Goal: Information Seeking & Learning: Learn about a topic

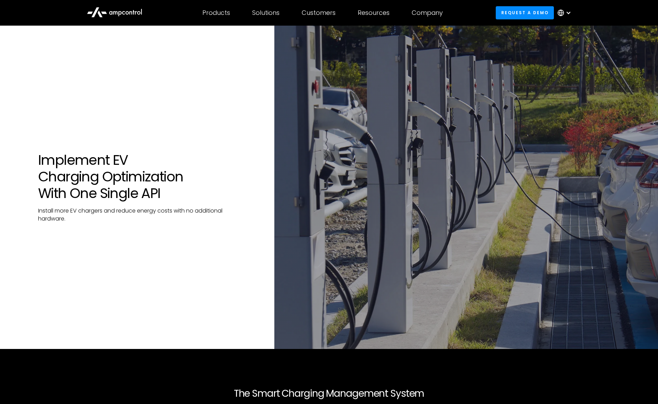
scroll to position [1033, 0]
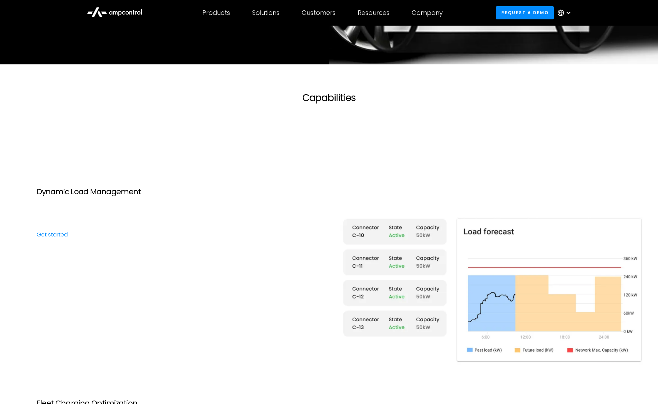
click at [118, 8] on icon at bounding box center [114, 11] width 55 height 17
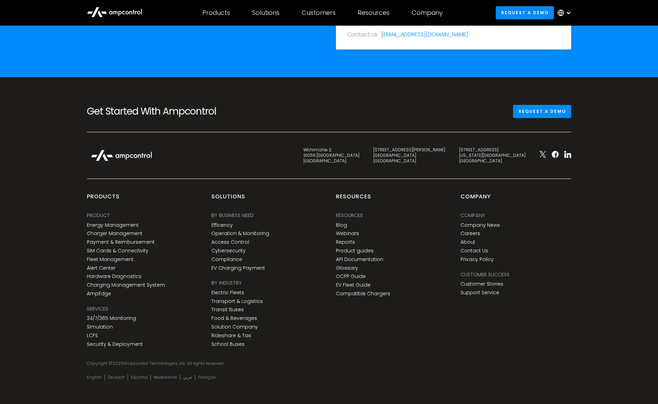
scroll to position [2511, 0]
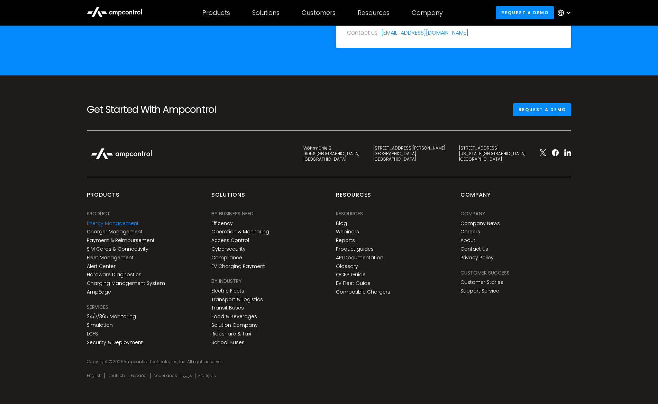
click at [110, 221] on link "Energy Management" at bounding box center [113, 223] width 52 height 6
click at [98, 248] on link "SIM Cards & Connectivity" at bounding box center [118, 249] width 62 height 6
click at [105, 256] on link "Fleet Management" at bounding box center [110, 258] width 47 height 6
click at [109, 232] on link "Charger Management" at bounding box center [115, 232] width 56 height 6
click at [121, 233] on link "Charger Management" at bounding box center [115, 232] width 56 height 6
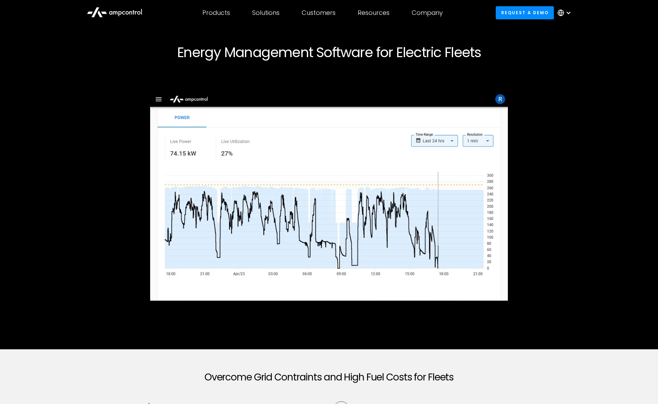
scroll to position [40, 0]
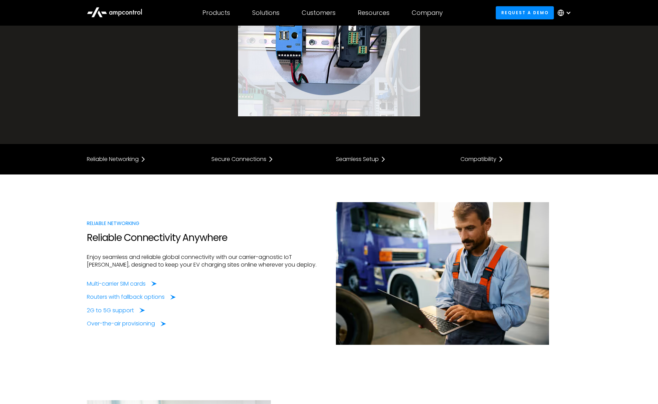
scroll to position [156, 0]
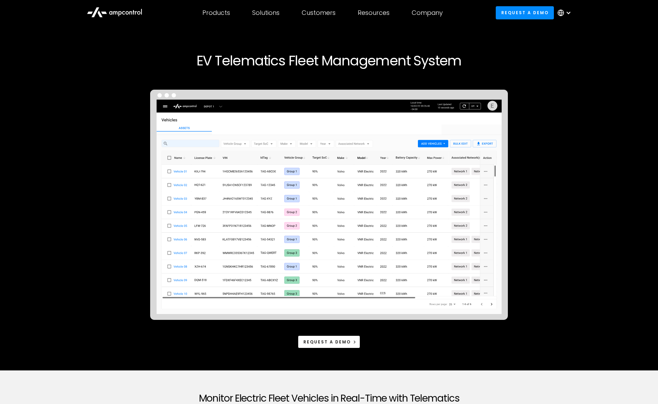
scroll to position [36, 0]
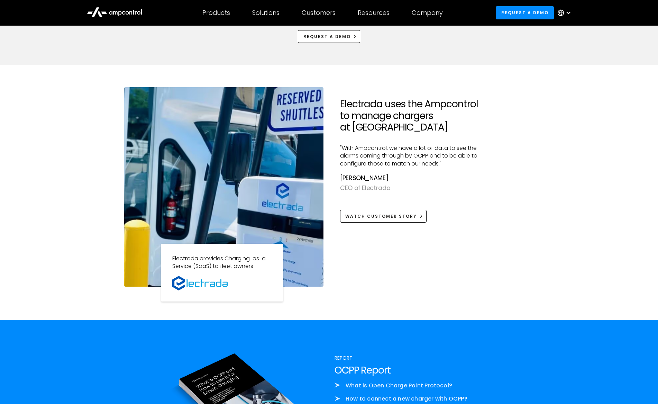
scroll to position [577, 0]
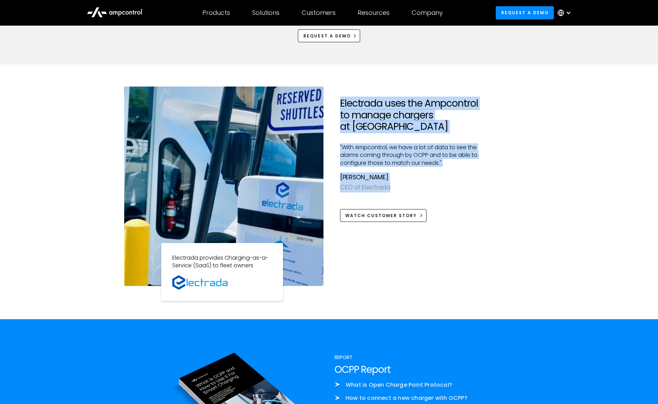
drag, startPoint x: 342, startPoint y: 101, endPoint x: 439, endPoint y: 187, distance: 129.5
click at [439, 187] on div "Electrada uses the Ampcontrol to manage chargers at Vanderbilt University "With…" at bounding box center [414, 160] width 148 height 124
click at [402, 157] on p ""With Ampcontrol, we have a lot of data to see the alarms coming through by OCP…" at bounding box center [414, 155] width 148 height 23
click at [361, 134] on div at bounding box center [414, 138] width 148 height 11
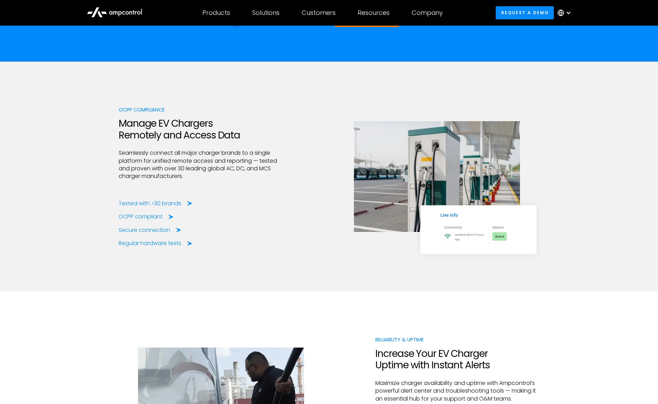
scroll to position [998, 0]
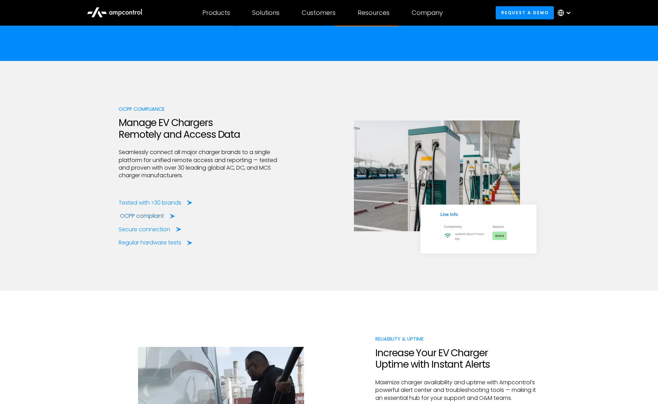
click at [154, 216] on div "OCPP compliant" at bounding box center [142, 216] width 44 height 8
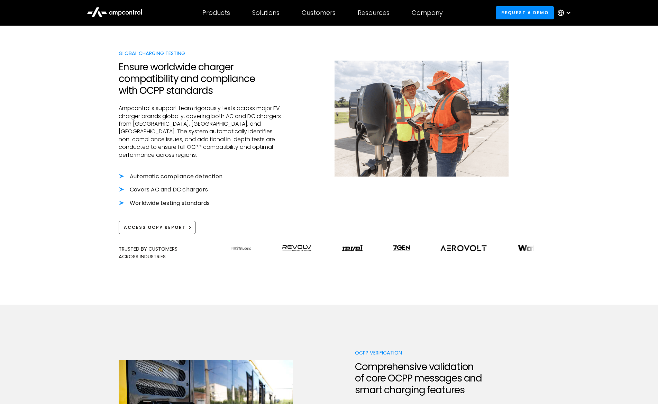
scroll to position [253, 0]
click at [157, 224] on div "Access OCPP Report" at bounding box center [155, 227] width 62 height 6
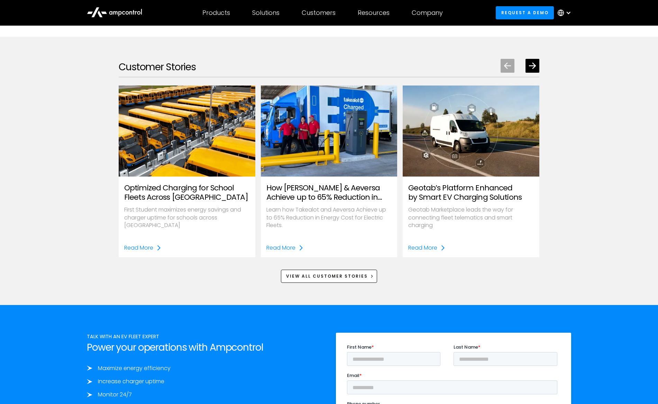
scroll to position [1061, 0]
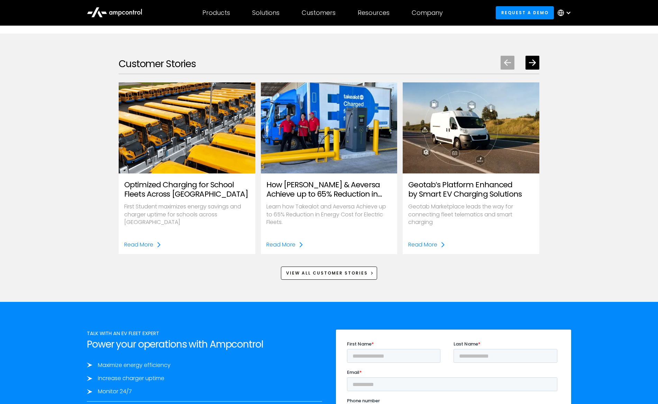
click at [522, 56] on div at bounding box center [520, 63] width 39 height 14
click at [528, 56] on div "Next slide" at bounding box center [532, 62] width 13 height 13
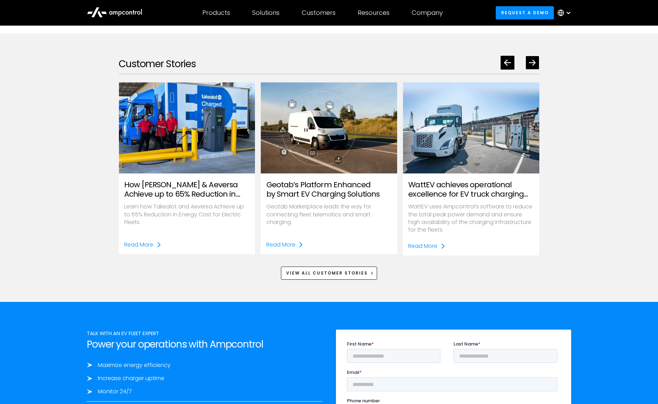
click at [528, 56] on div "Next slide" at bounding box center [532, 62] width 13 height 13
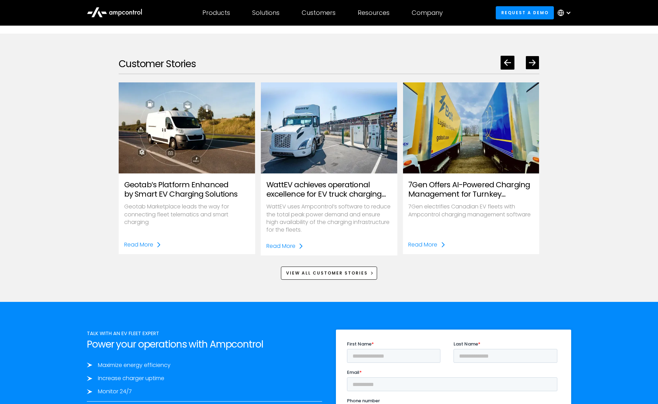
click at [528, 56] on div "Next slide" at bounding box center [532, 62] width 13 height 13
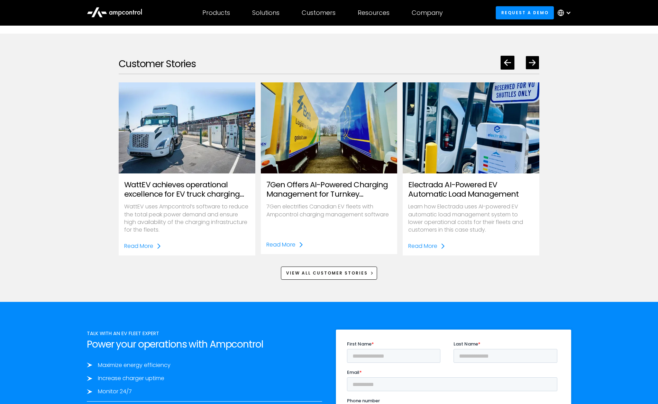
click at [528, 56] on div "Next slide" at bounding box center [532, 62] width 13 height 13
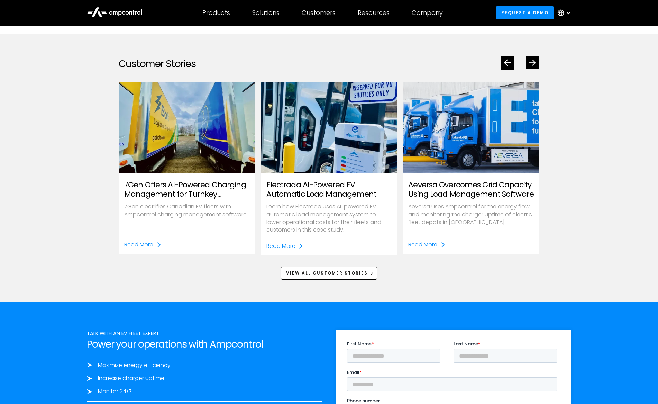
click at [528, 56] on div "Next slide" at bounding box center [532, 62] width 13 height 13
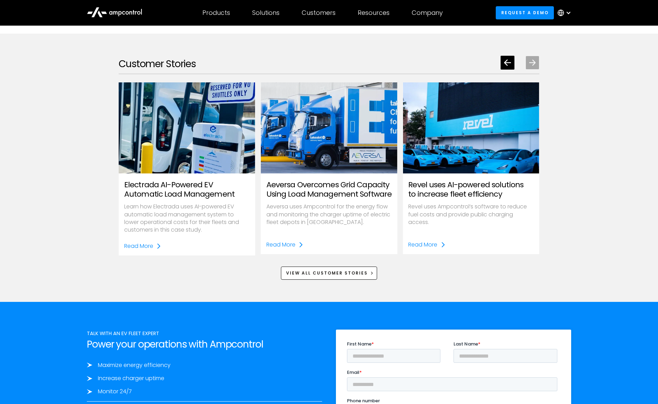
click at [528, 56] on div "Next slide" at bounding box center [532, 62] width 13 height 13
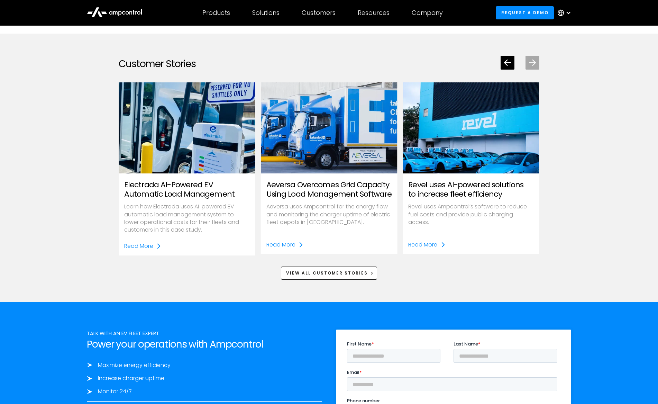
click at [470, 180] on h3 "Revel uses AI-powered solutions to increase fleet efficiency" at bounding box center [471, 189] width 126 height 18
click at [431, 241] on div "Read More" at bounding box center [422, 245] width 29 height 8
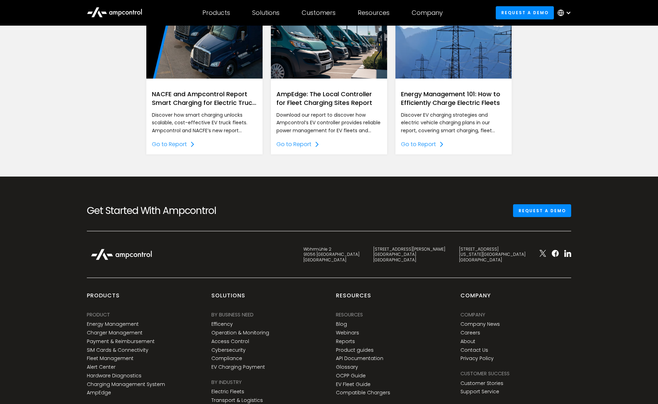
scroll to position [679, 0]
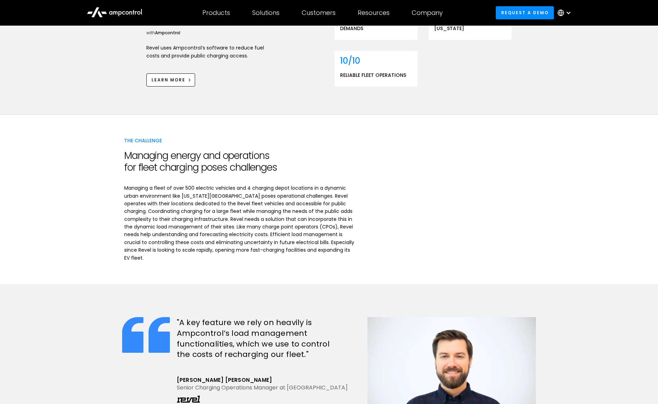
scroll to position [338, 0]
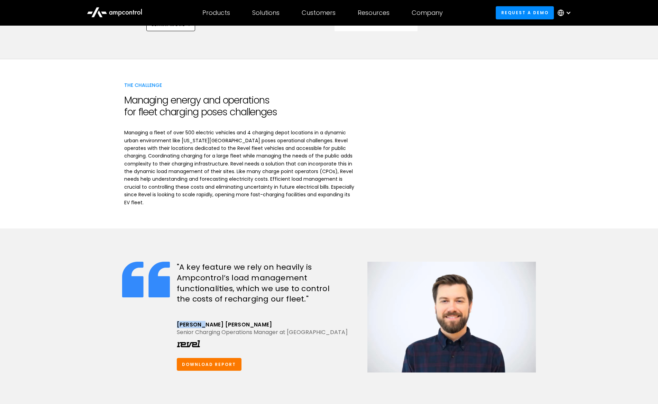
drag, startPoint x: 177, startPoint y: 313, endPoint x: 214, endPoint y: 312, distance: 37.0
click at [214, 321] on div "[PERSON_NAME] [PERSON_NAME]" at bounding box center [269, 324] width 184 height 7
copy div "[PERSON_NAME] [PERSON_NAME]"
